Goal: Communication & Community: Answer question/provide support

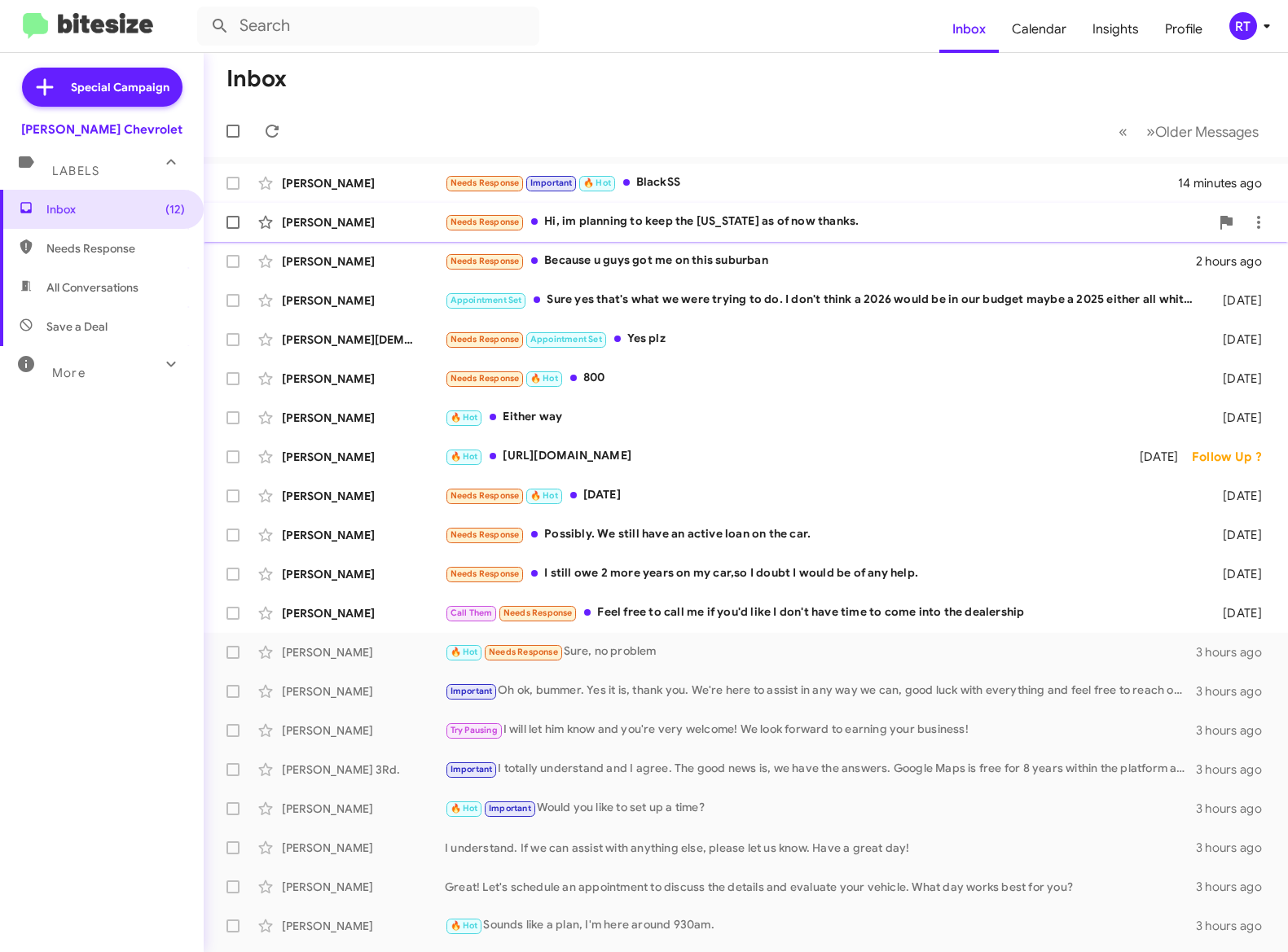
click at [809, 213] on div "Needs Response Hi, im planning to keep the [US_STATE] as of now thanks." at bounding box center [828, 222] width 765 height 19
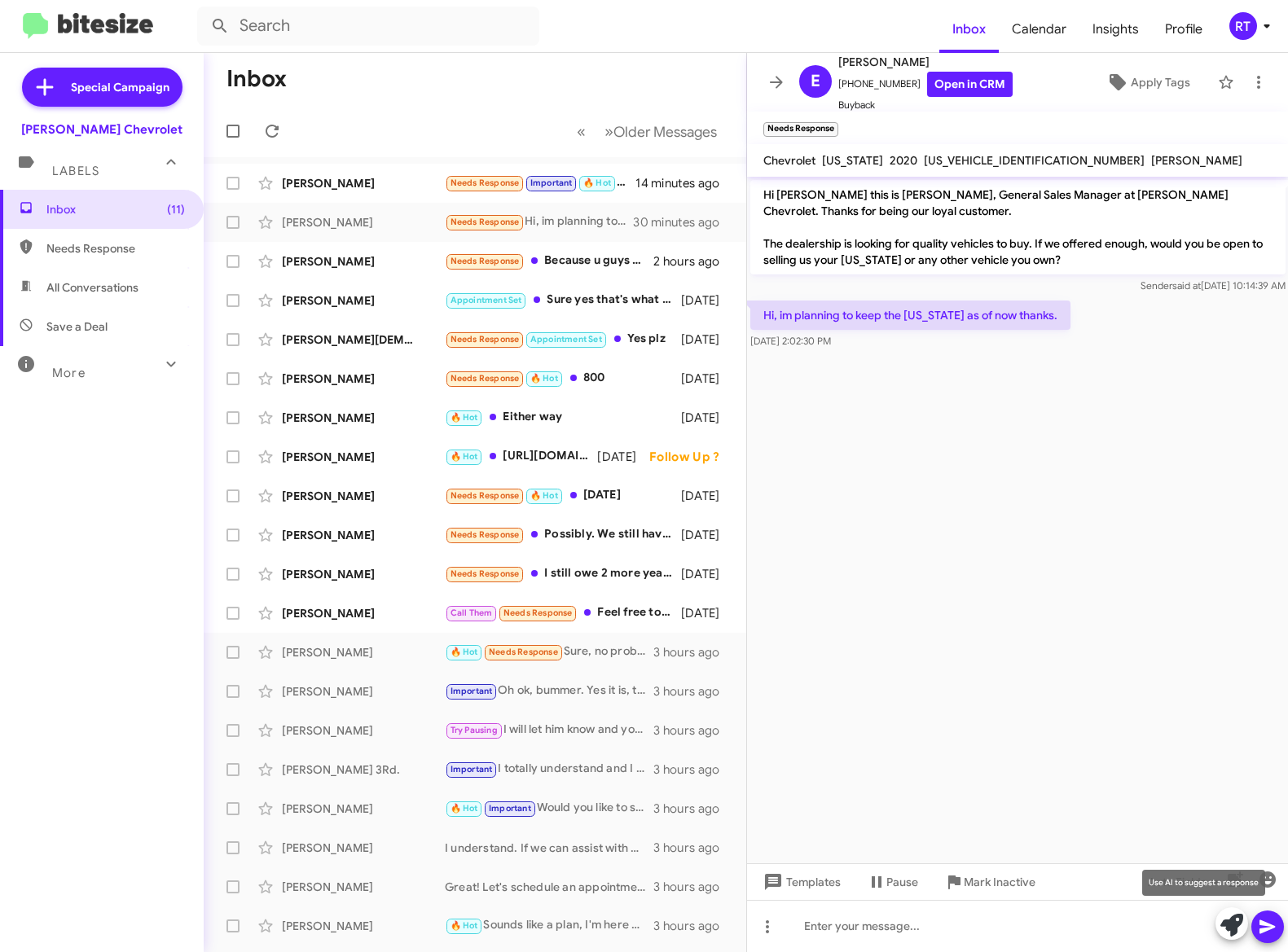
click at [1229, 923] on icon at bounding box center [1231, 925] width 23 height 23
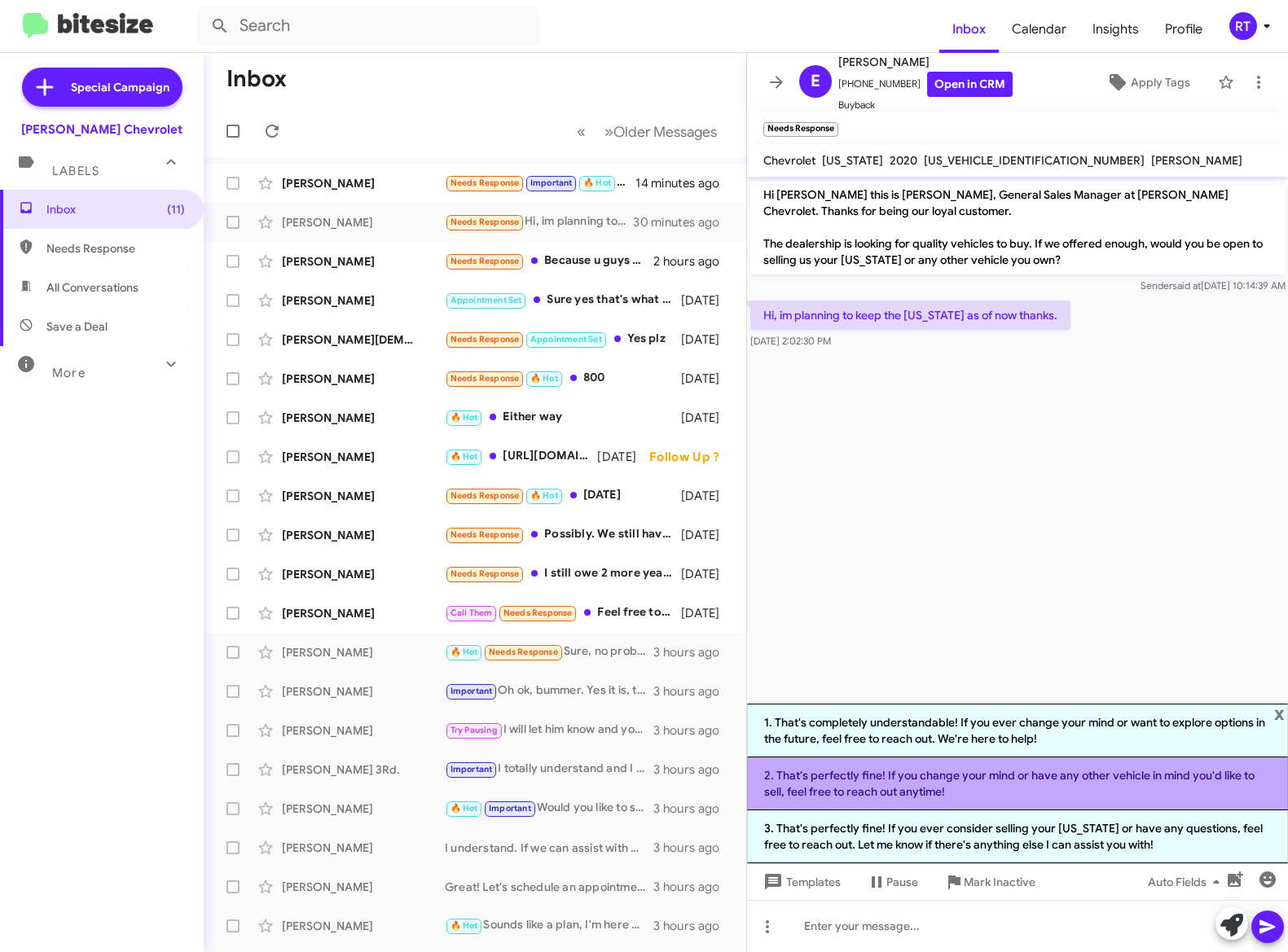
click at [979, 779] on li "2. That's perfectly fine! If you change your mind or have any other vehicle in …" at bounding box center [1018, 783] width 542 height 53
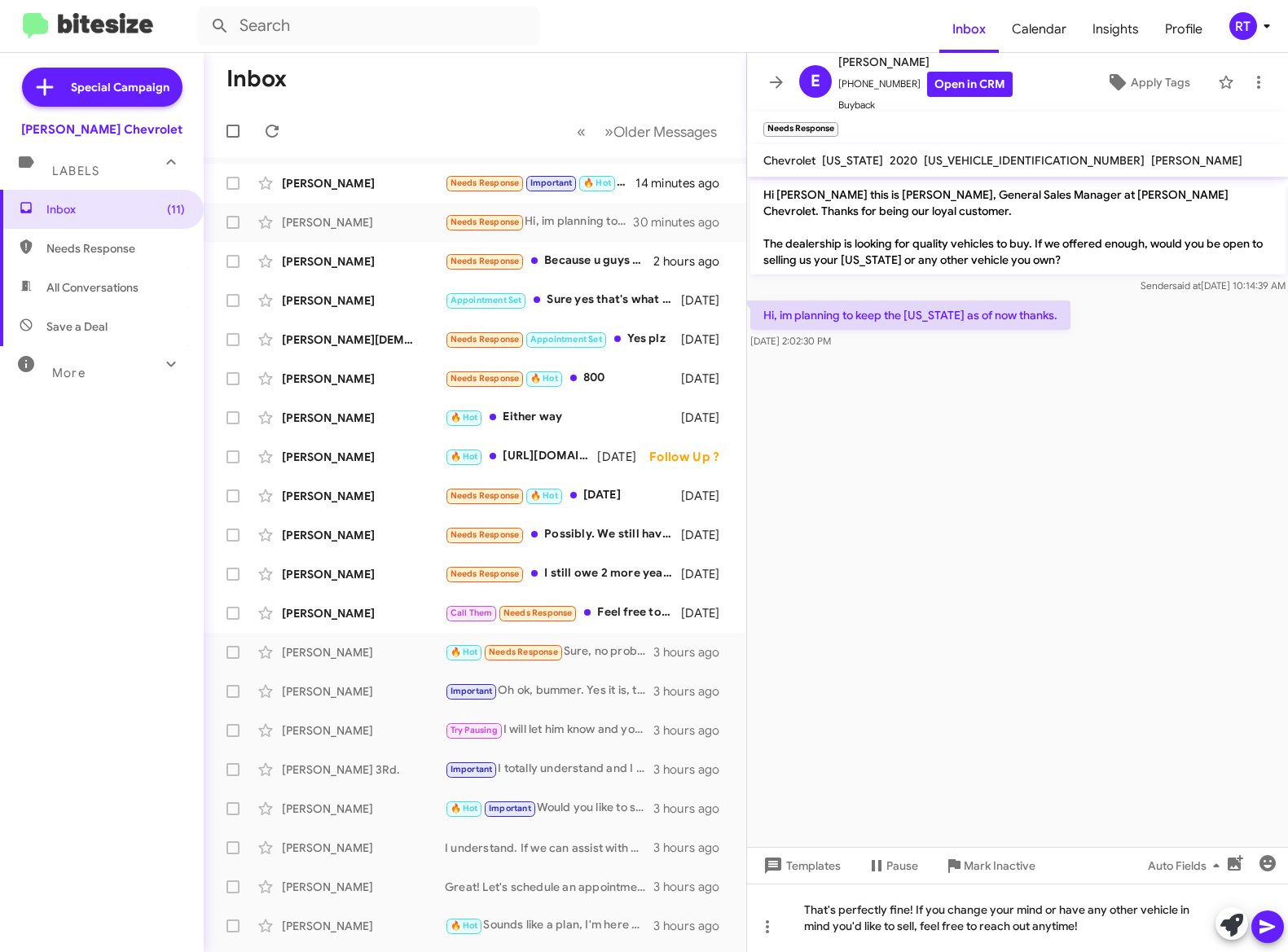
click at [1265, 931] on icon at bounding box center [1266, 927] width 15 height 14
